Goal: Task Accomplishment & Management: Manage account settings

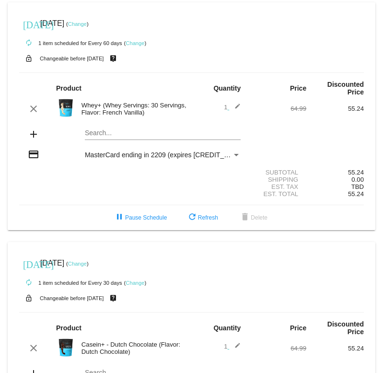
click at [134, 43] on link "Change" at bounding box center [135, 43] width 19 height 6
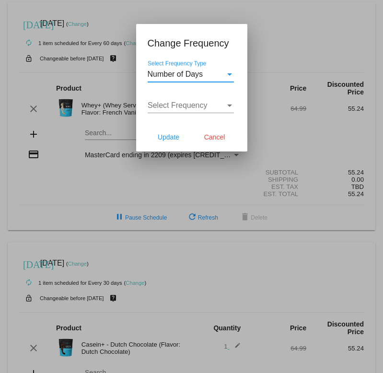
click at [228, 75] on div "Select Frequency Type" at bounding box center [229, 74] width 5 height 2
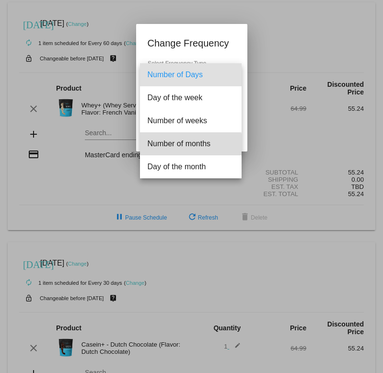
click at [184, 145] on span "Number of months" at bounding box center [191, 143] width 86 height 23
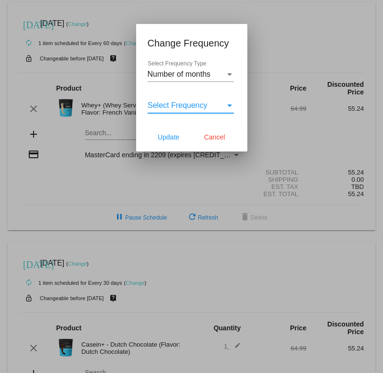
click at [192, 106] on span "Select Frequency" at bounding box center [178, 105] width 60 height 8
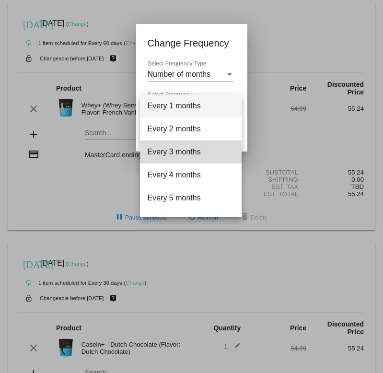
click at [187, 154] on span "Every 3 months" at bounding box center [191, 151] width 86 height 23
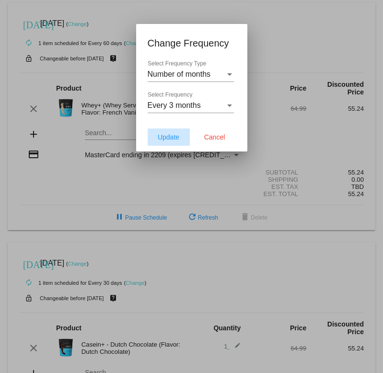
click at [174, 134] on span "Update" at bounding box center [169, 137] width 22 height 8
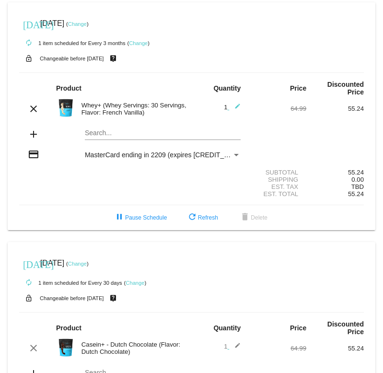
click at [87, 25] on link "Change" at bounding box center [77, 24] width 19 height 6
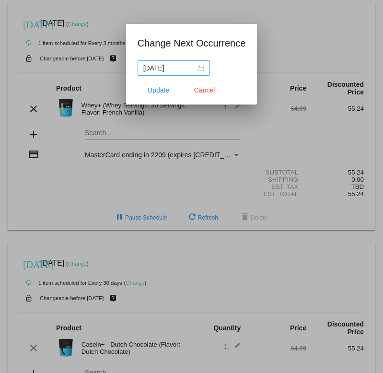
click at [195, 69] on div "[DATE]" at bounding box center [173, 68] width 61 height 11
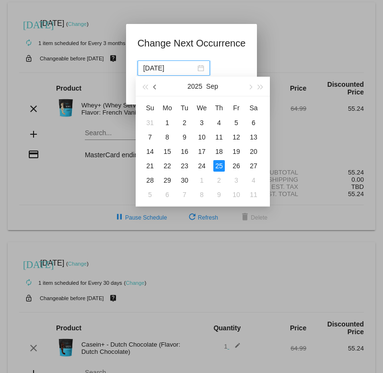
click at [155, 86] on span "button" at bounding box center [155, 87] width 5 height 5
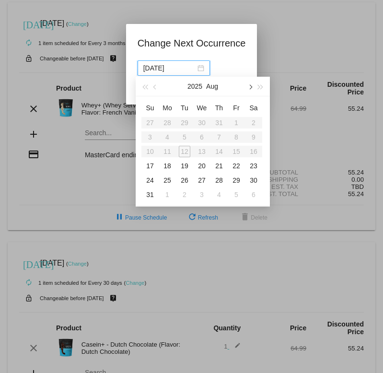
click at [252, 87] on button "button" at bounding box center [249, 86] width 11 height 19
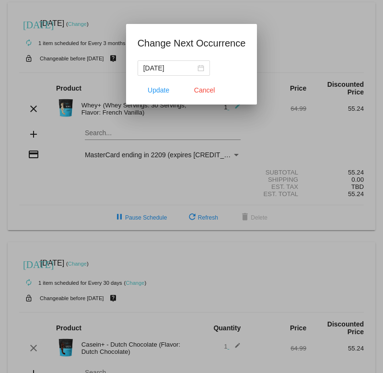
click at [121, 179] on div at bounding box center [191, 186] width 383 height 373
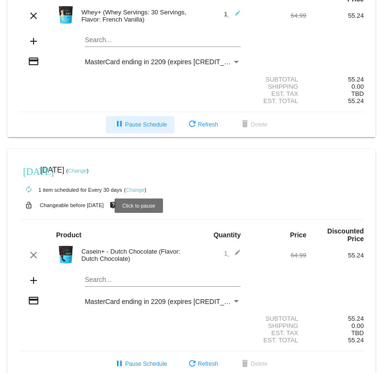
scroll to position [96, 0]
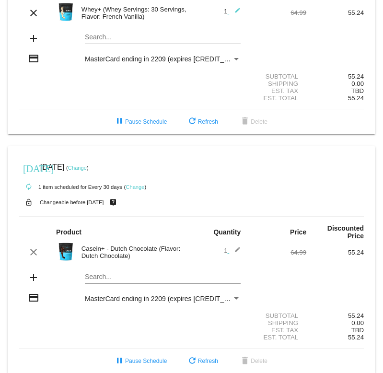
click at [138, 188] on link "Change" at bounding box center [135, 187] width 19 height 6
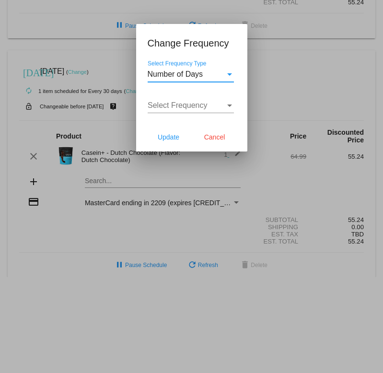
click at [223, 75] on div "Number of Days" at bounding box center [187, 74] width 78 height 9
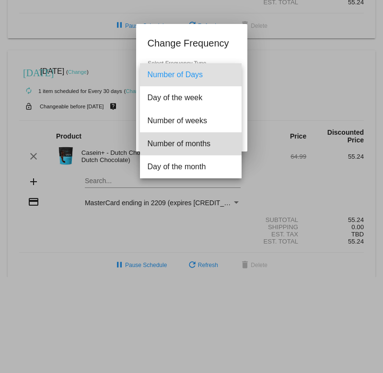
click at [203, 145] on span "Number of months" at bounding box center [191, 143] width 86 height 23
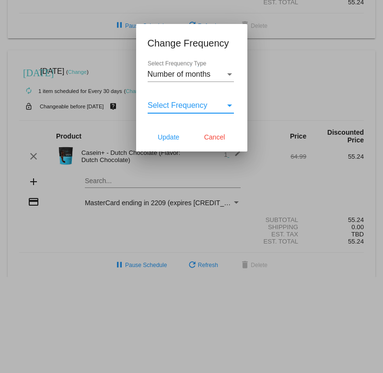
click at [214, 106] on div "Select Frequency" at bounding box center [187, 105] width 78 height 9
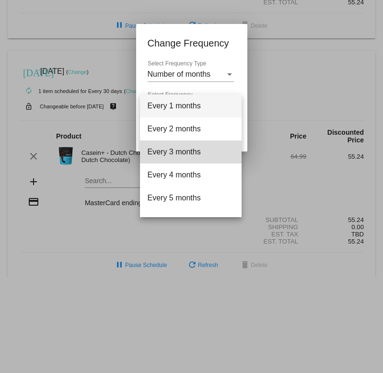
click at [195, 153] on span "Every 3 months" at bounding box center [191, 151] width 86 height 23
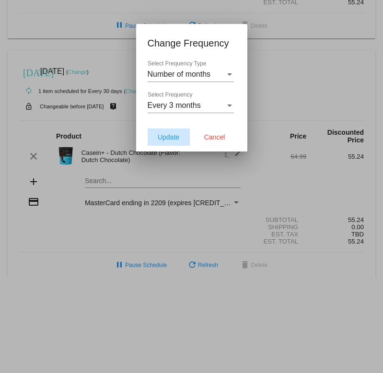
click at [172, 138] on span "Update" at bounding box center [169, 137] width 22 height 8
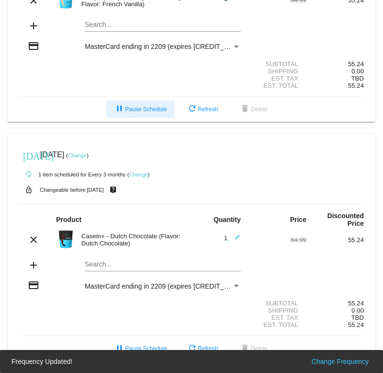
scroll to position [114, 0]
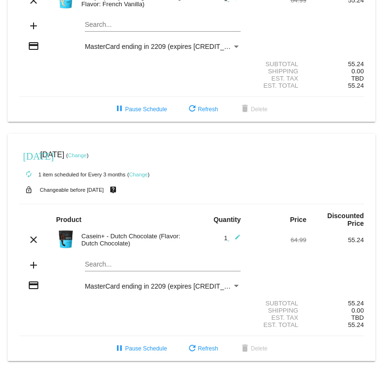
click at [87, 153] on link "Change" at bounding box center [77, 155] width 19 height 6
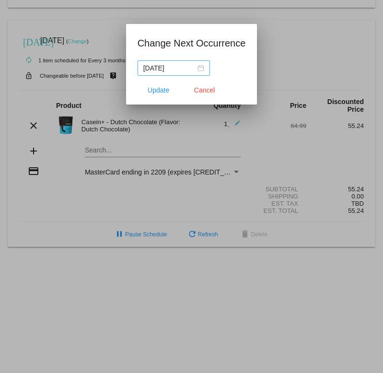
click at [197, 68] on div "[DATE]" at bounding box center [173, 68] width 61 height 11
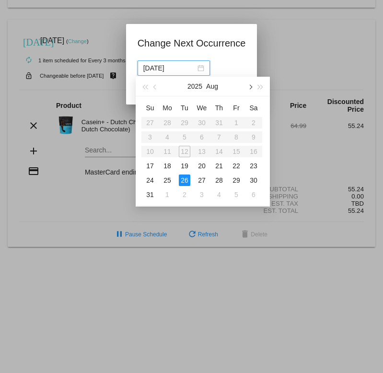
click at [252, 88] on button "button" at bounding box center [249, 86] width 11 height 19
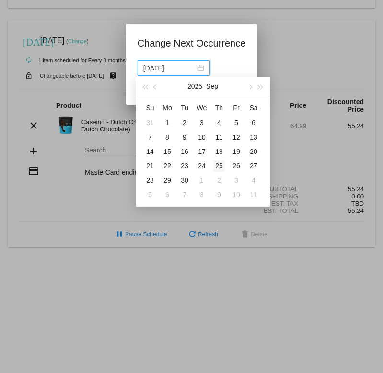
click at [220, 167] on div "25" at bounding box center [218, 165] width 11 height 11
type input "[DATE]"
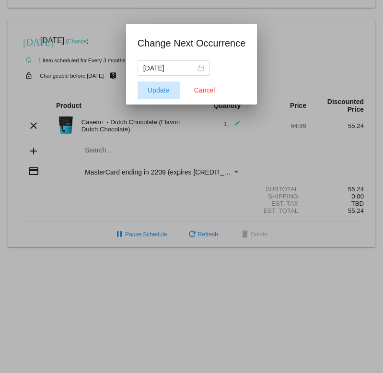
click at [163, 90] on span "Update" at bounding box center [159, 90] width 22 height 8
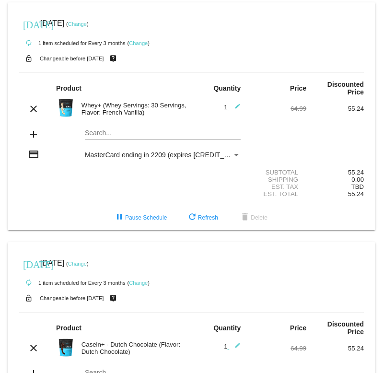
scroll to position [0, 0]
